Goal: Transaction & Acquisition: Subscribe to service/newsletter

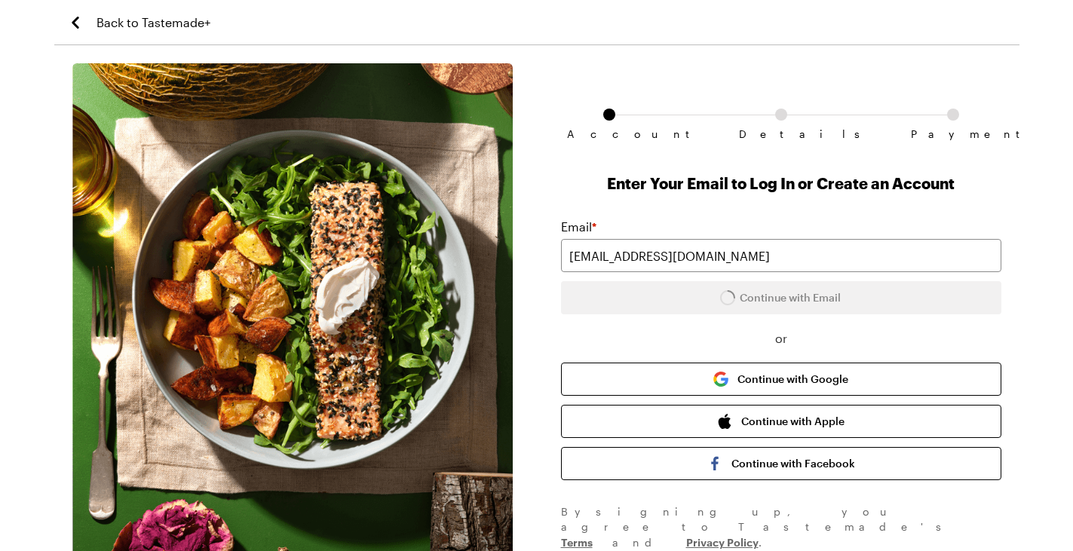
scroll to position [82, 0]
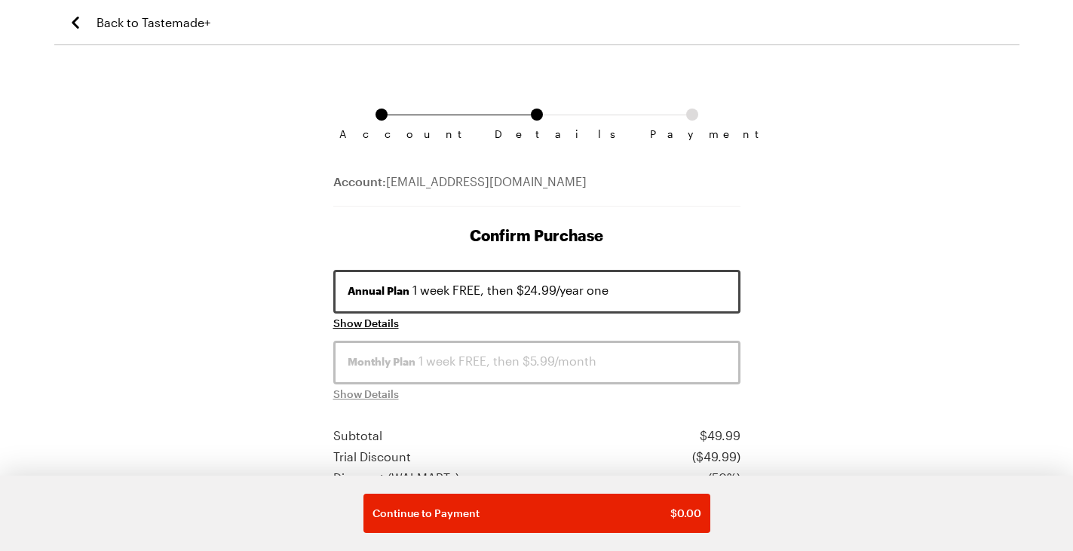
click at [154, 26] on span "Back to Tastemade+" at bounding box center [154, 23] width 114 height 18
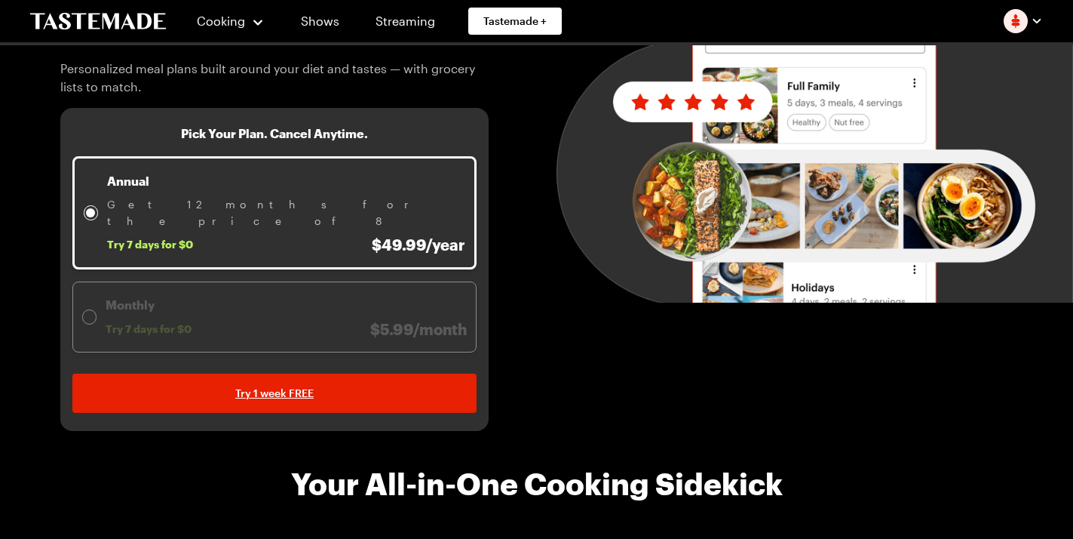
scroll to position [226, 0]
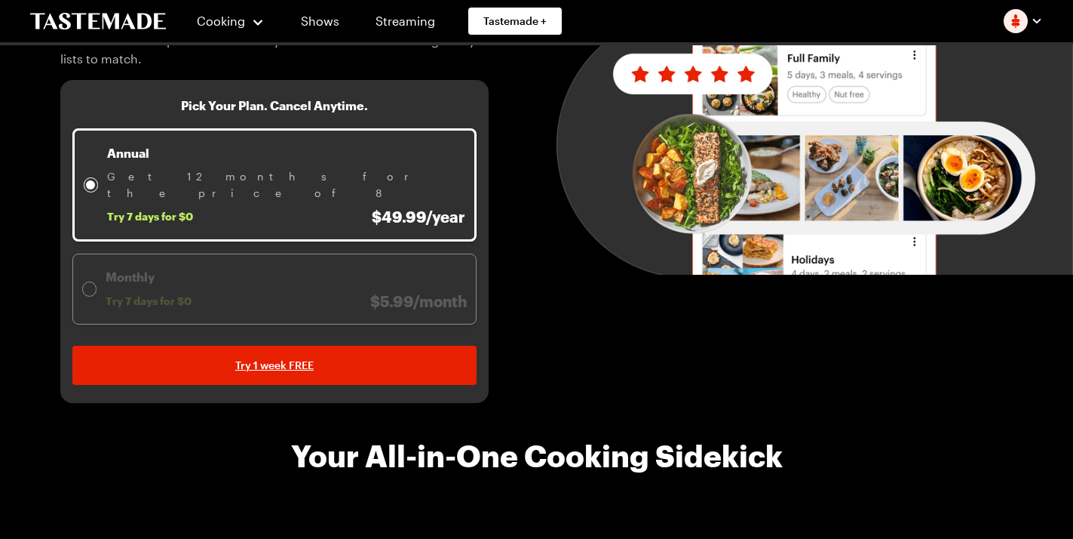
click at [85, 284] on div at bounding box center [88, 288] width 9 height 9
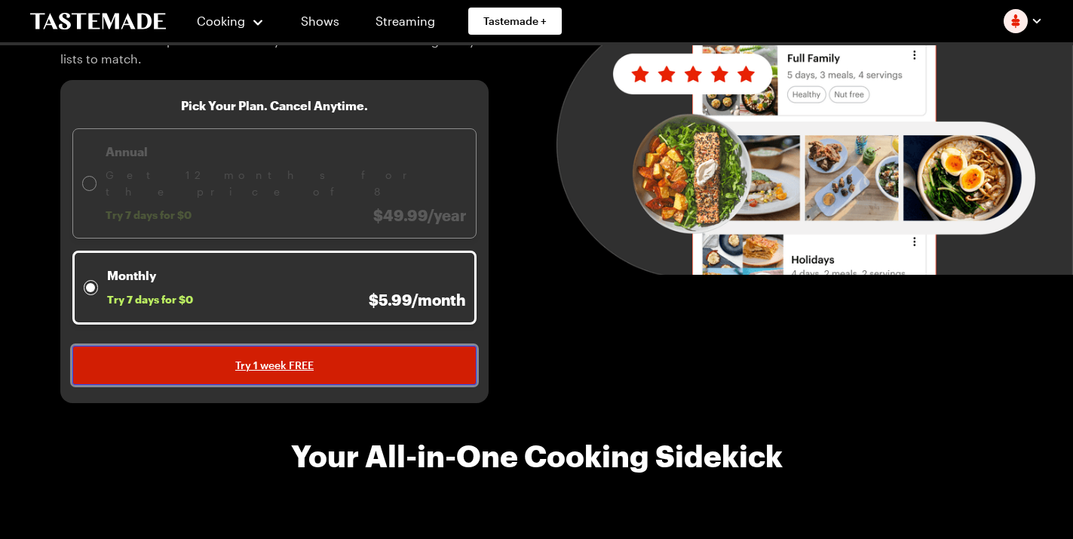
click at [284, 357] on span "Try 1 week FREE" at bounding box center [274, 364] width 78 height 15
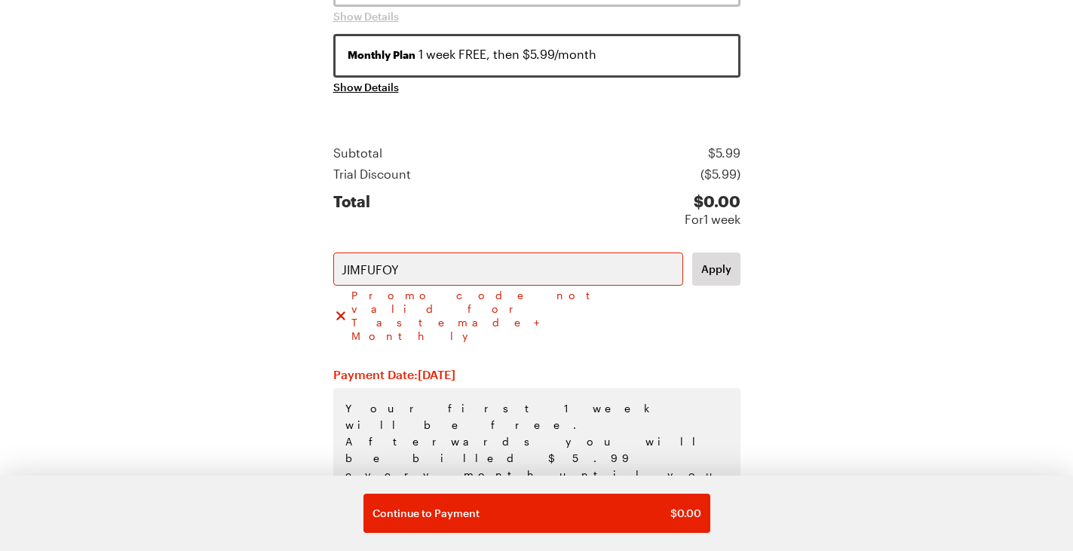
scroll to position [308, 0]
click at [385, 87] on span "Show Details" at bounding box center [366, 85] width 66 height 15
